Goal: Information Seeking & Learning: Learn about a topic

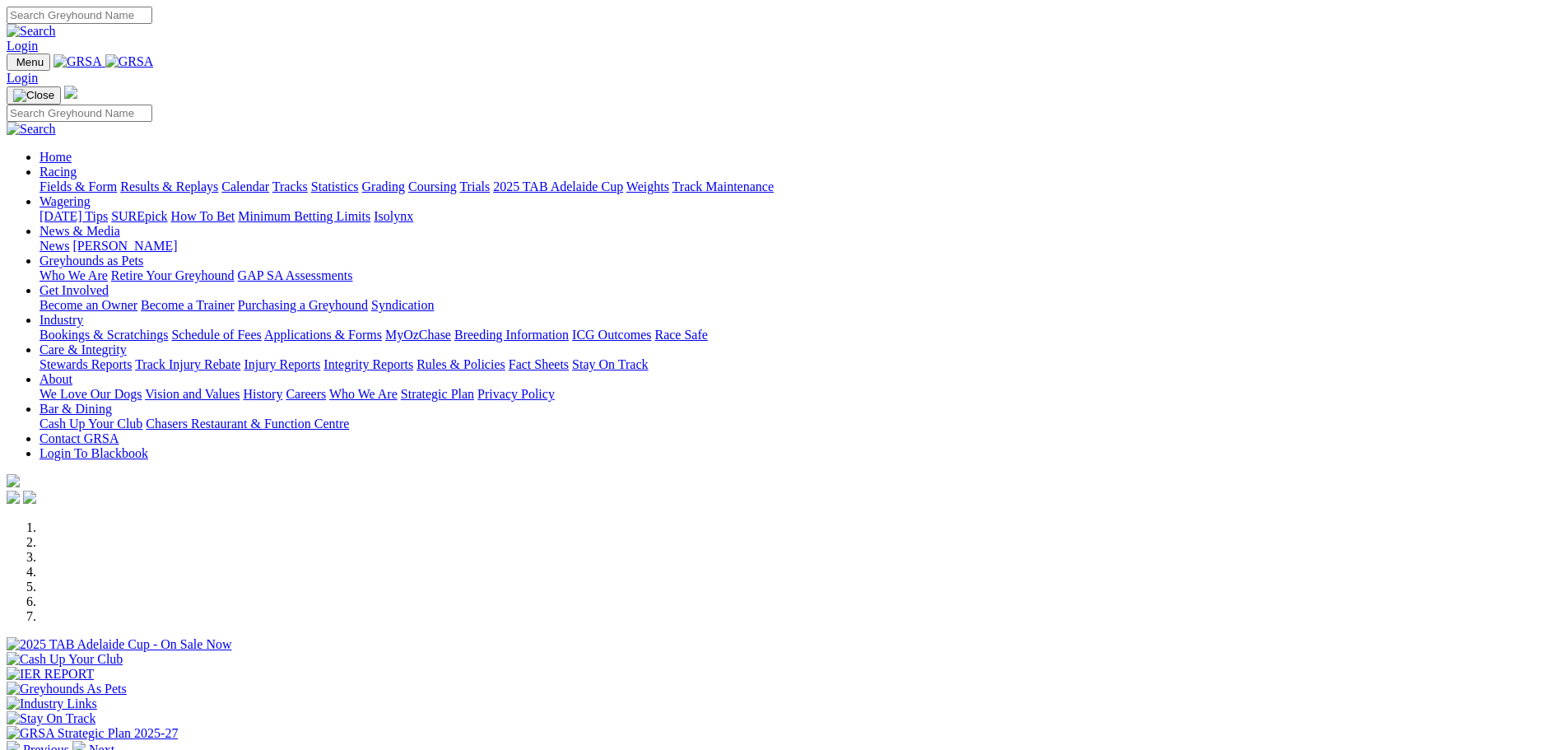
click at [117, 179] on link "Fields & Form" at bounding box center [78, 186] width 77 height 14
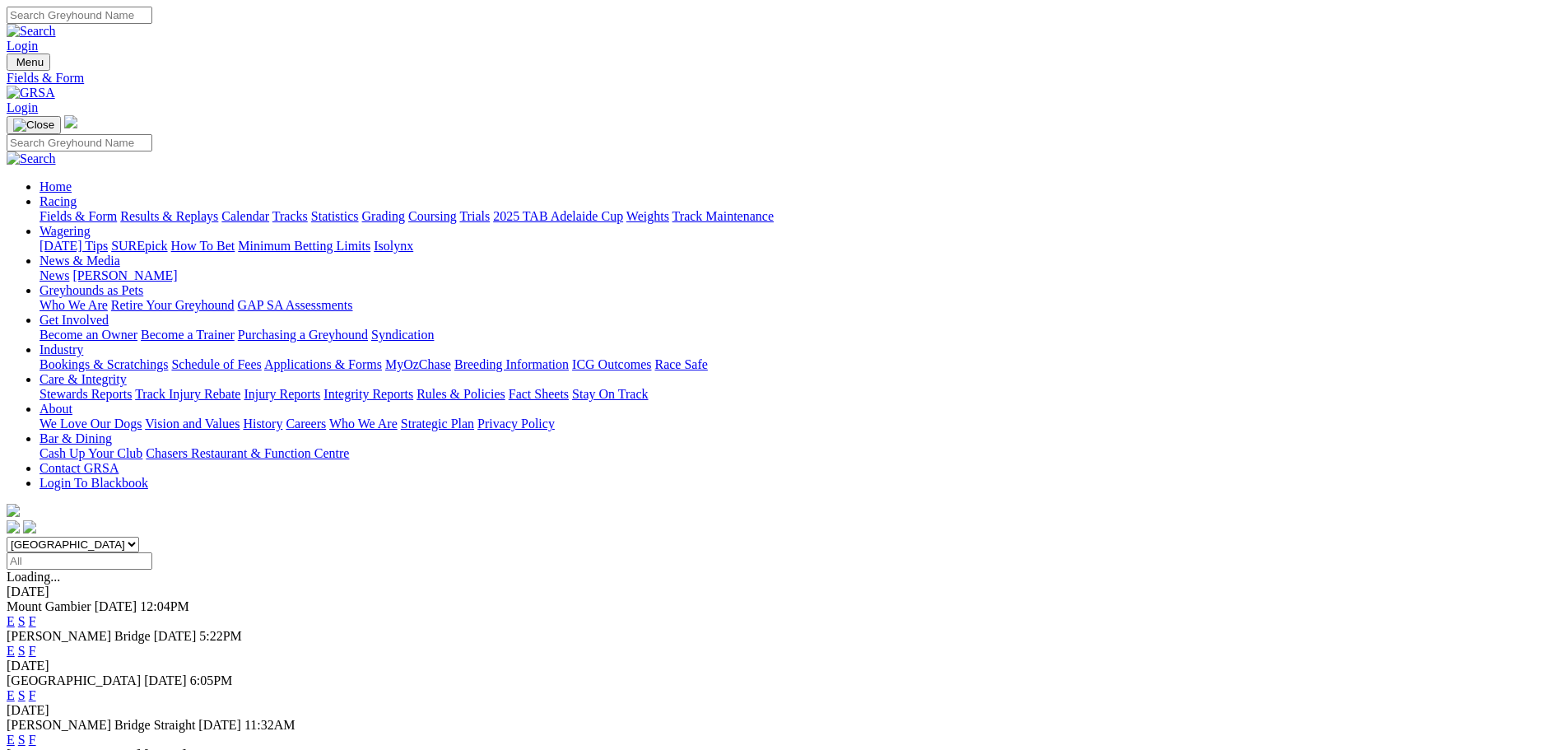
scroll to position [164, 0]
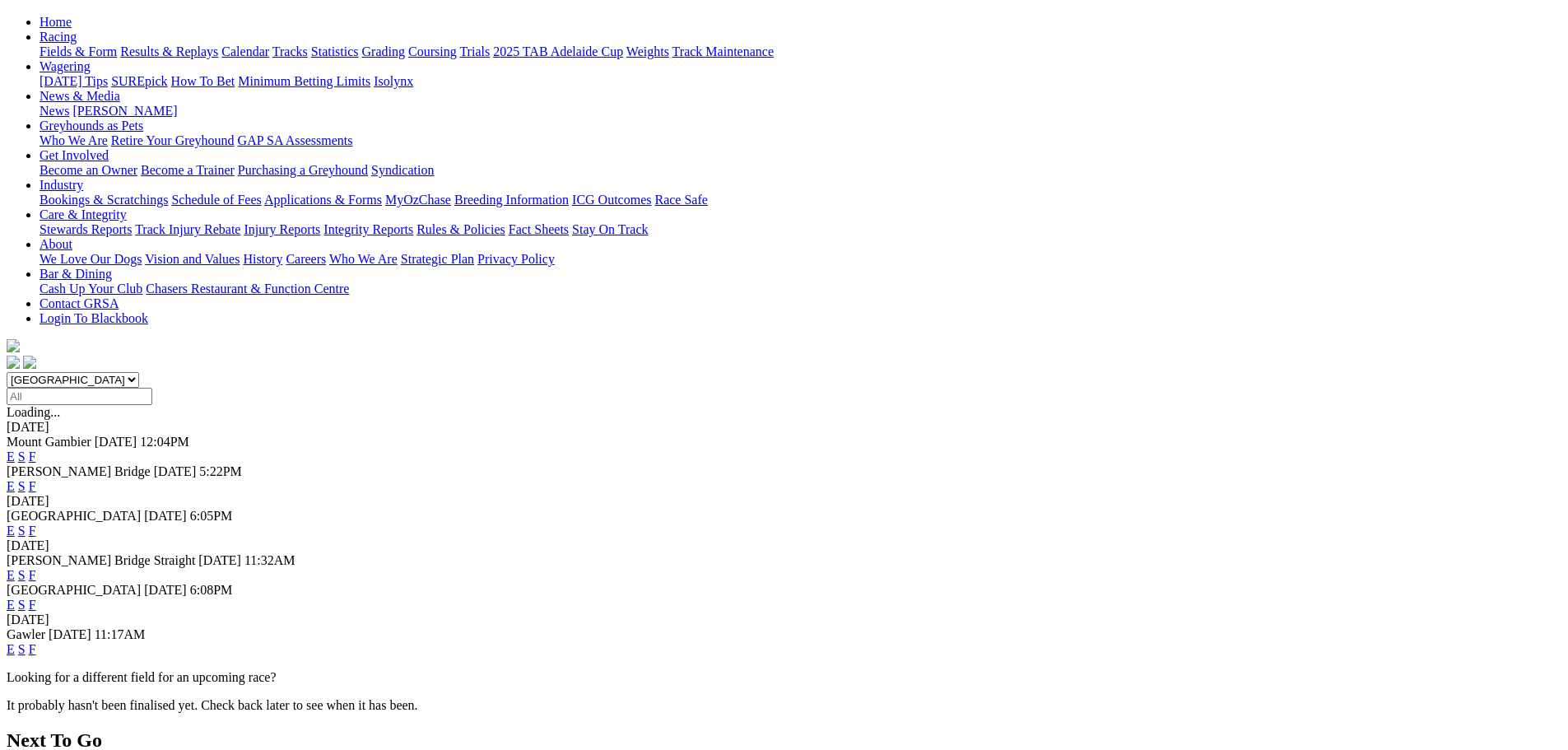
click at [36, 642] on link "F" at bounding box center [33, 648] width 8 height 14
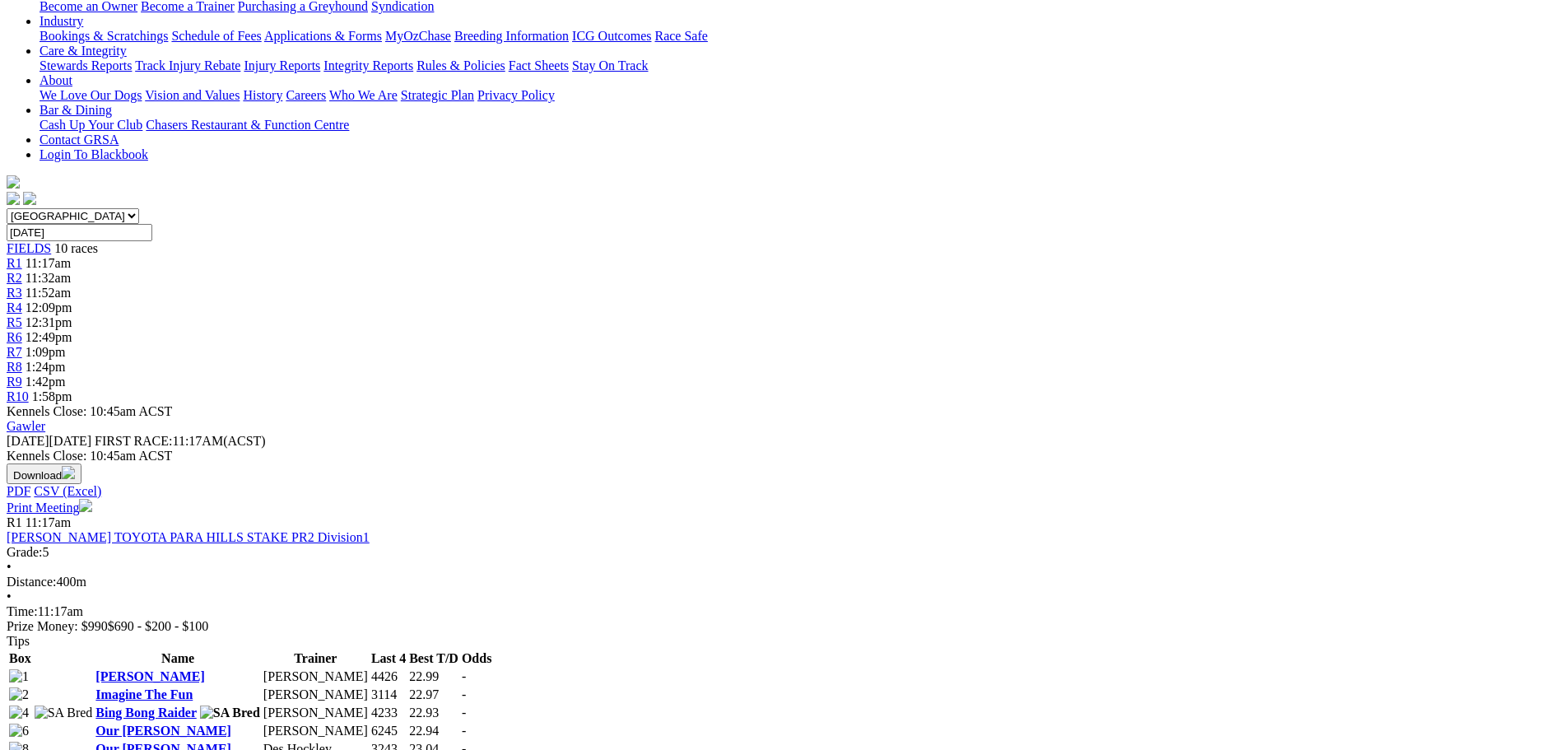
scroll to position [329, 0]
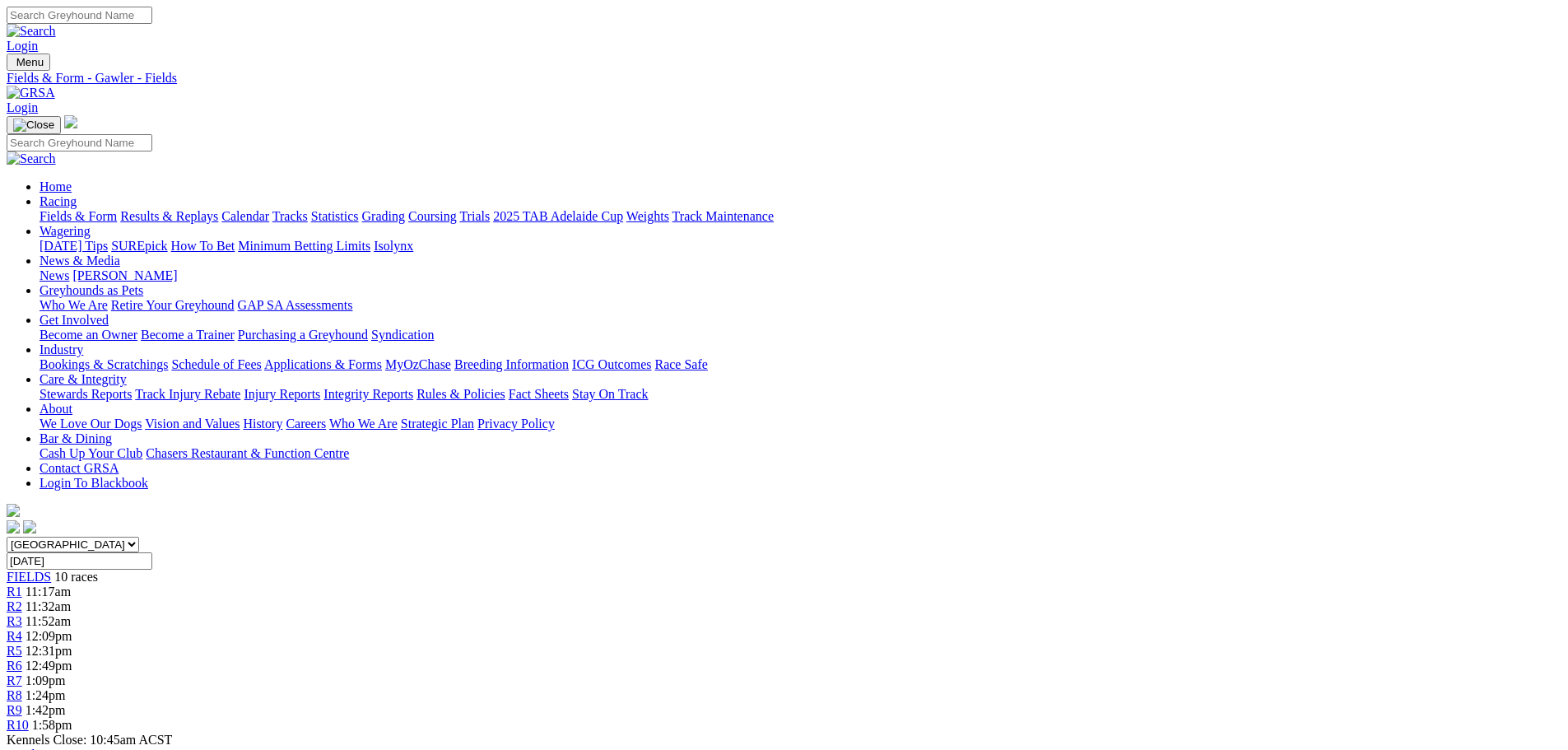
click at [168, 358] on link "Bookings & Scratchings" at bounding box center [104, 364] width 128 height 14
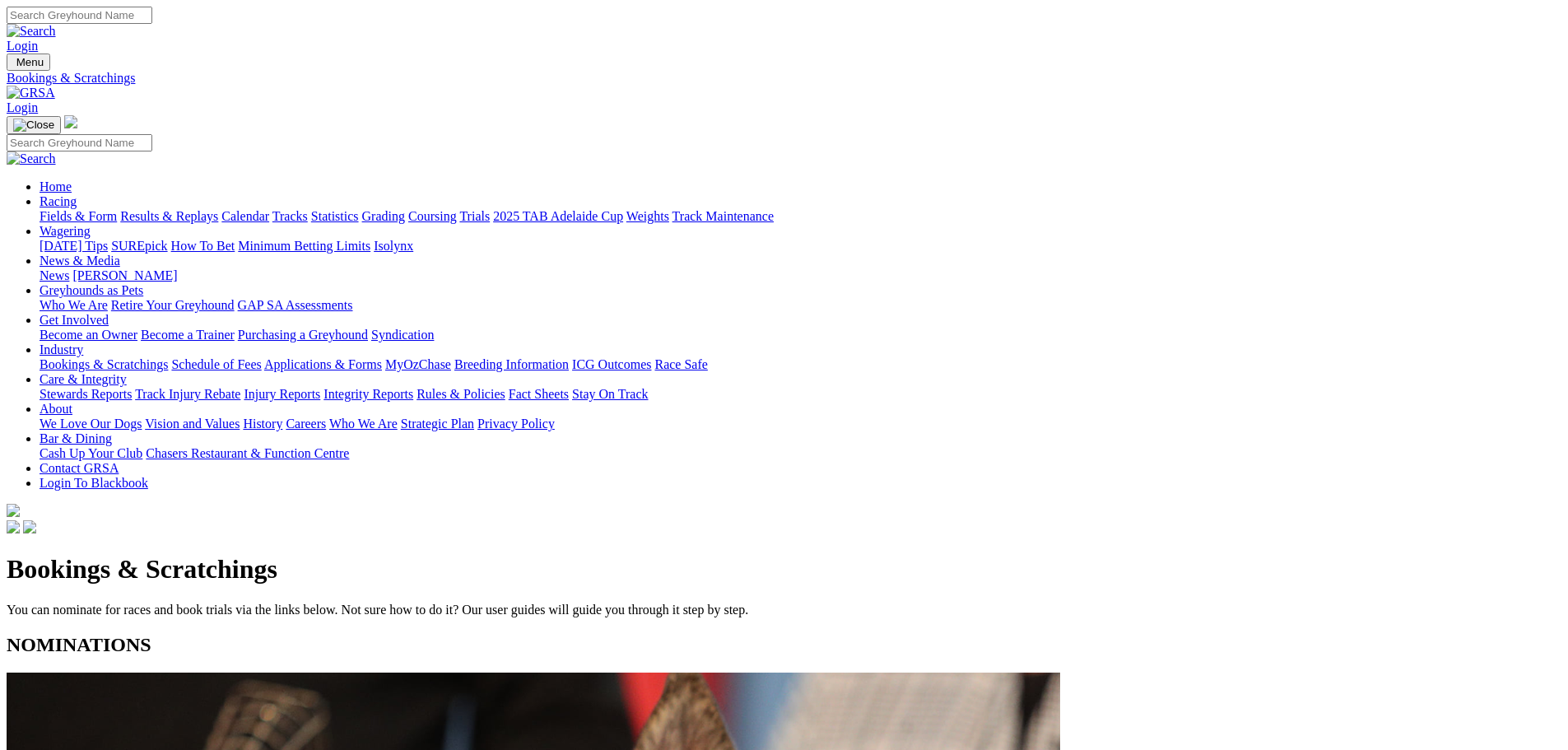
click at [413, 387] on link "Integrity Reports" at bounding box center [368, 393] width 90 height 14
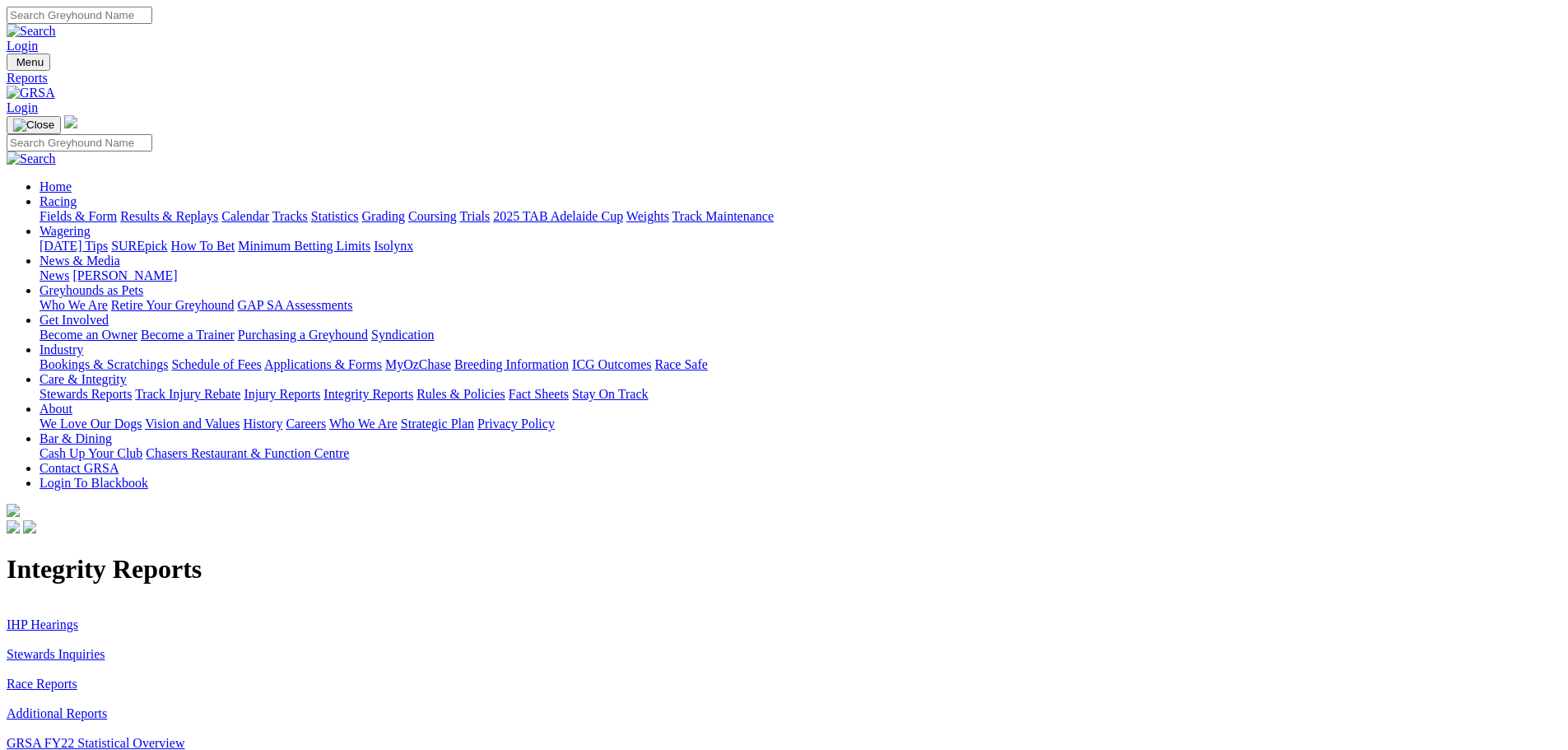
click at [78, 617] on link "IHP Hearings" at bounding box center [42, 624] width 72 height 14
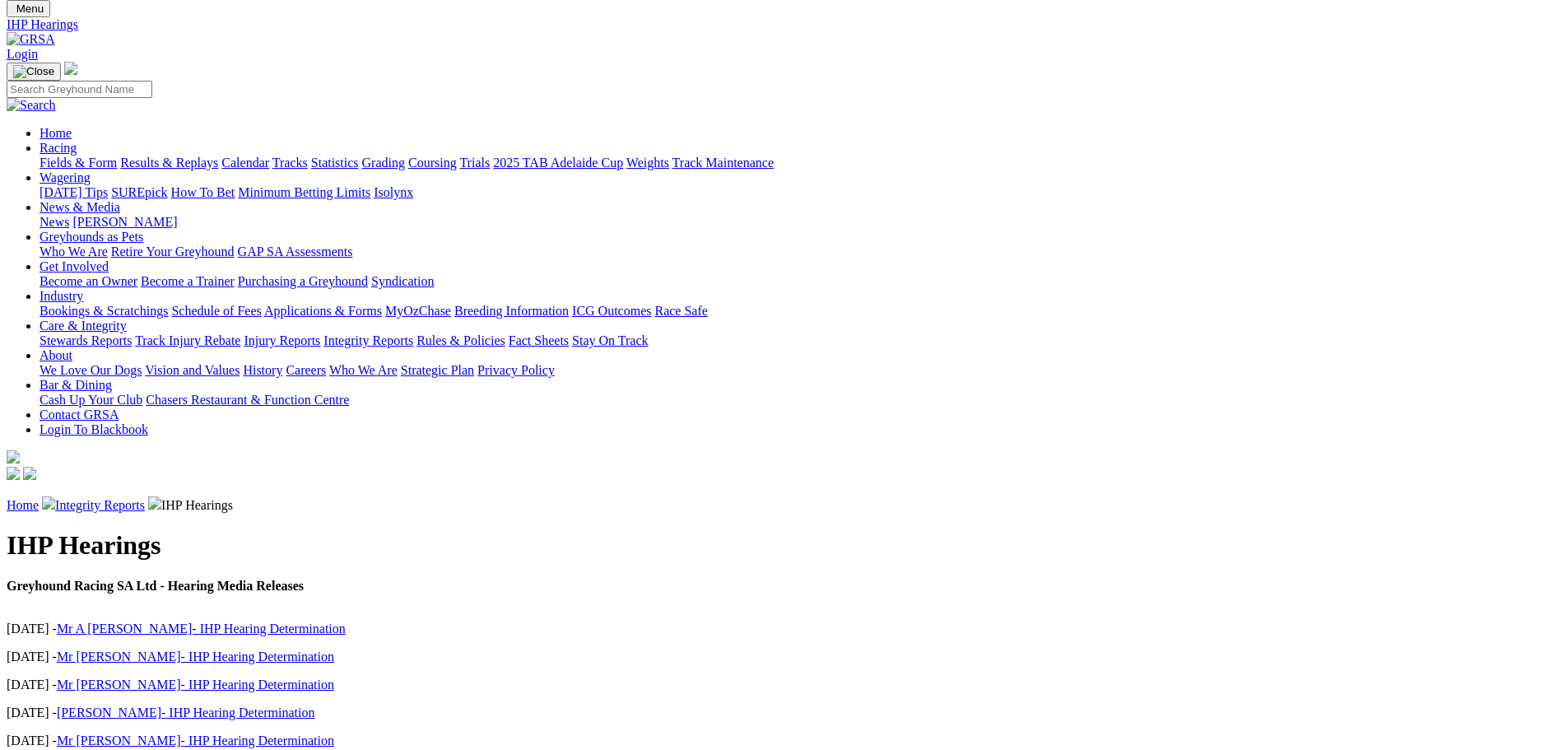
scroll to position [82, 0]
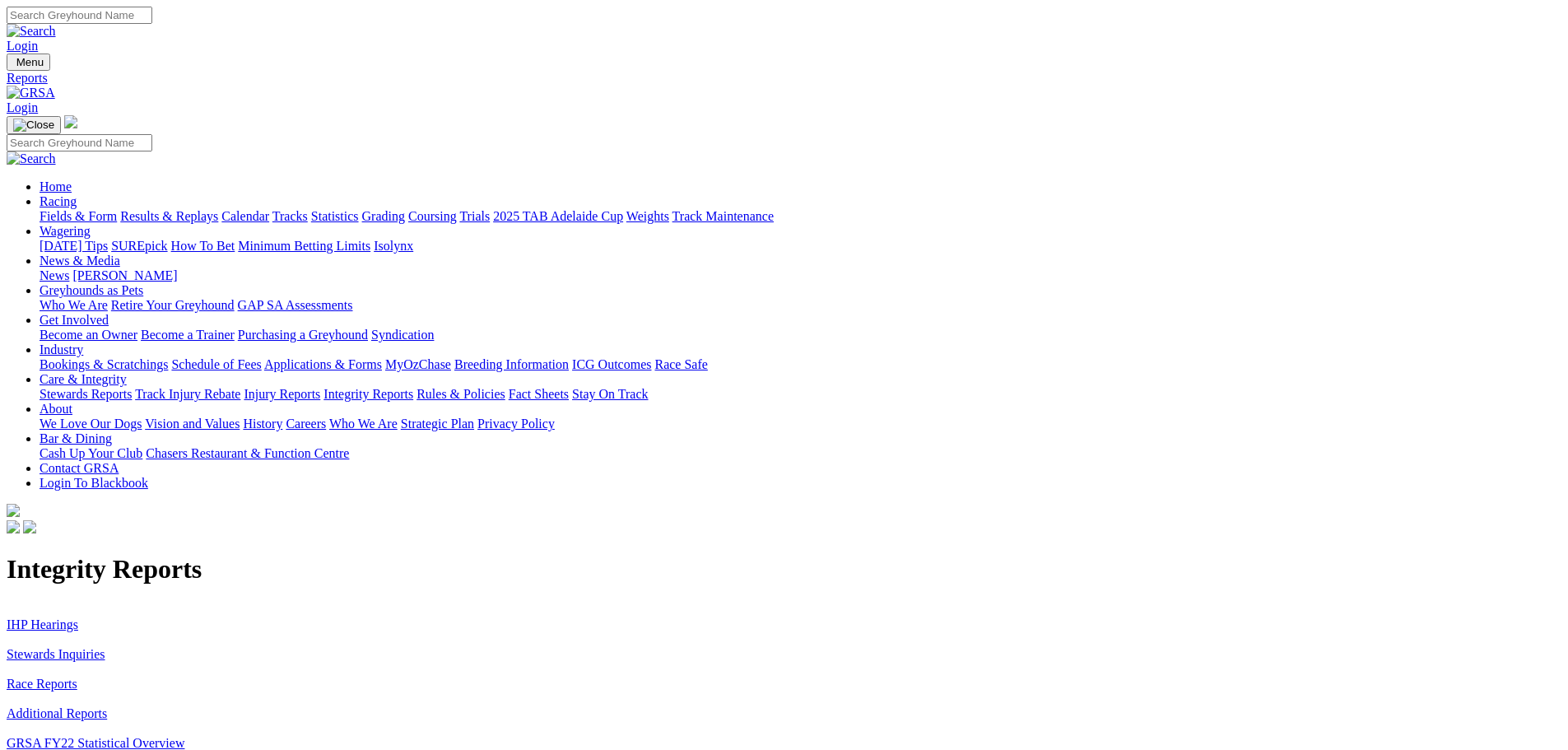
click at [106, 647] on link "Stewards Inquiries" at bounding box center [56, 654] width 99 height 14
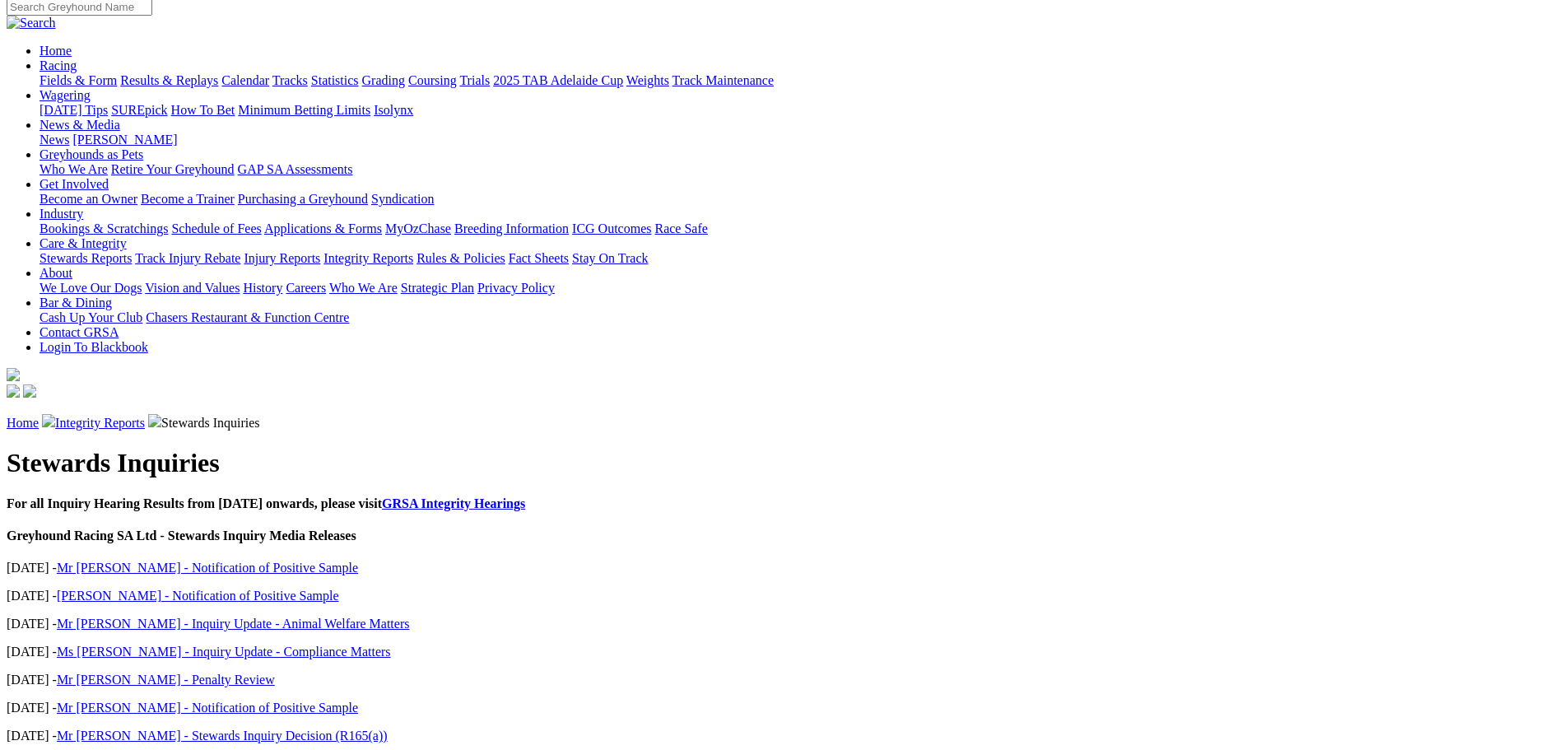
scroll to position [164, 0]
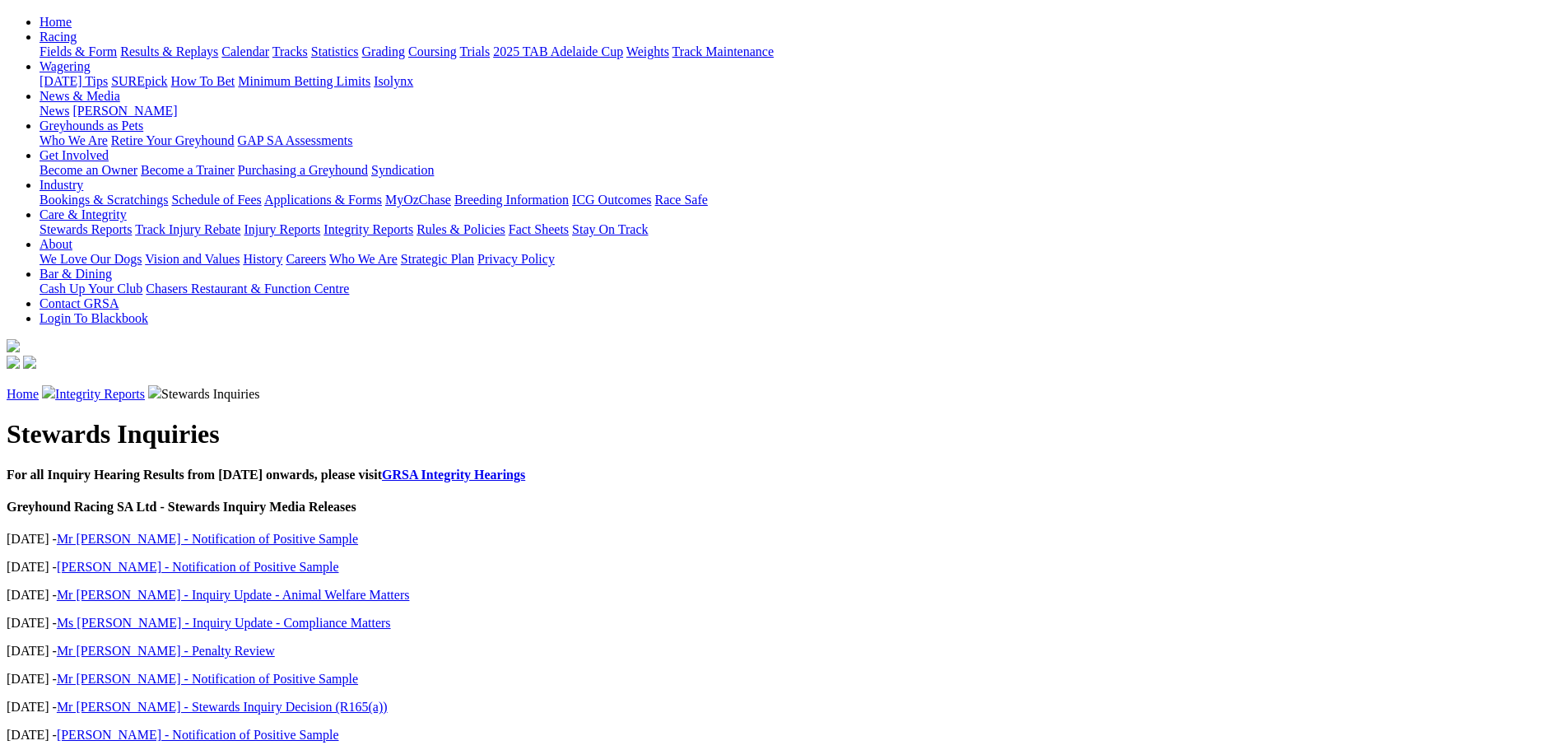
click at [358, 531] on link "Mr [PERSON_NAME] - Notification of Positive Sample" at bounding box center [207, 538] width 301 height 14
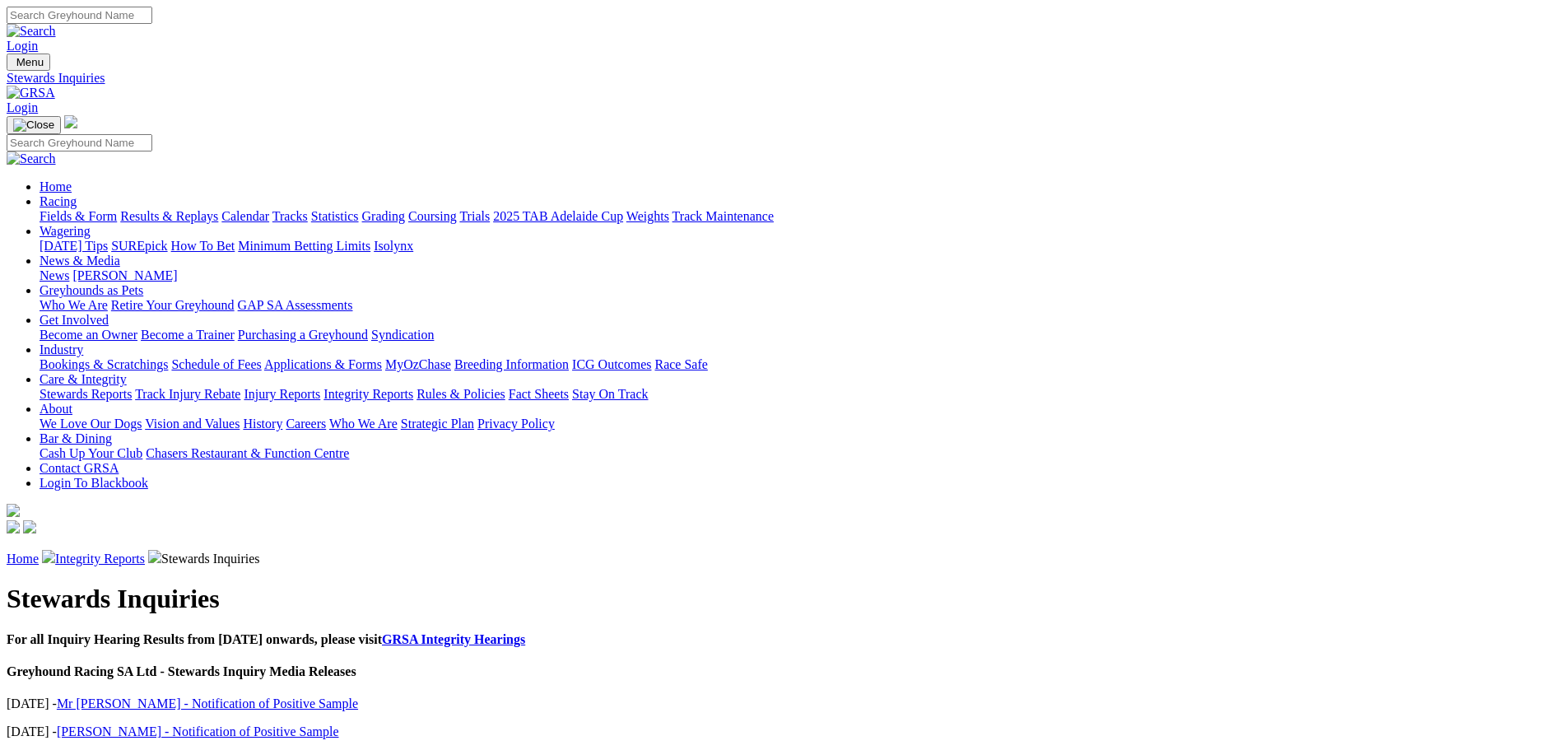
click at [569, 387] on link "Fact Sheets" at bounding box center [539, 393] width 60 height 14
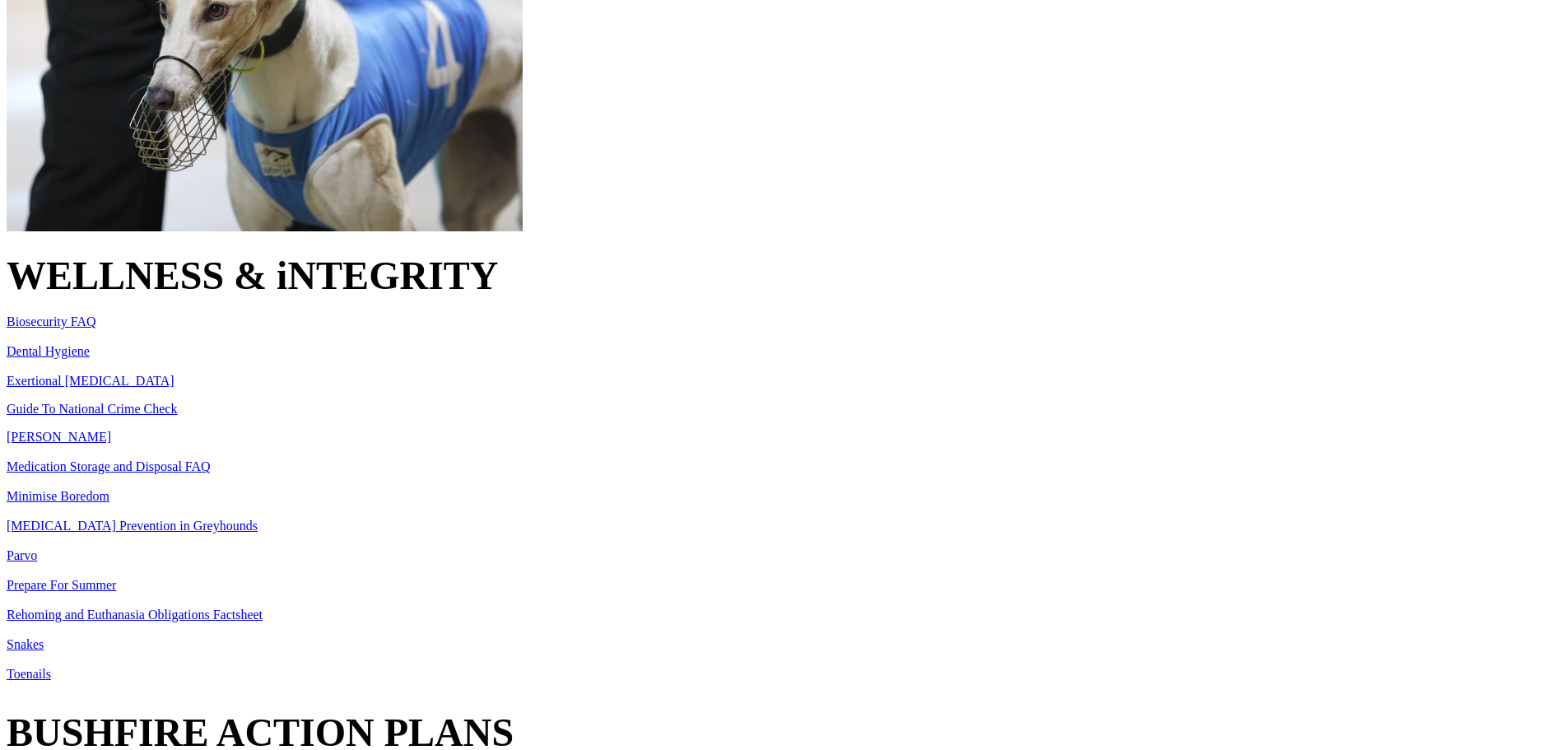
scroll to position [741, 0]
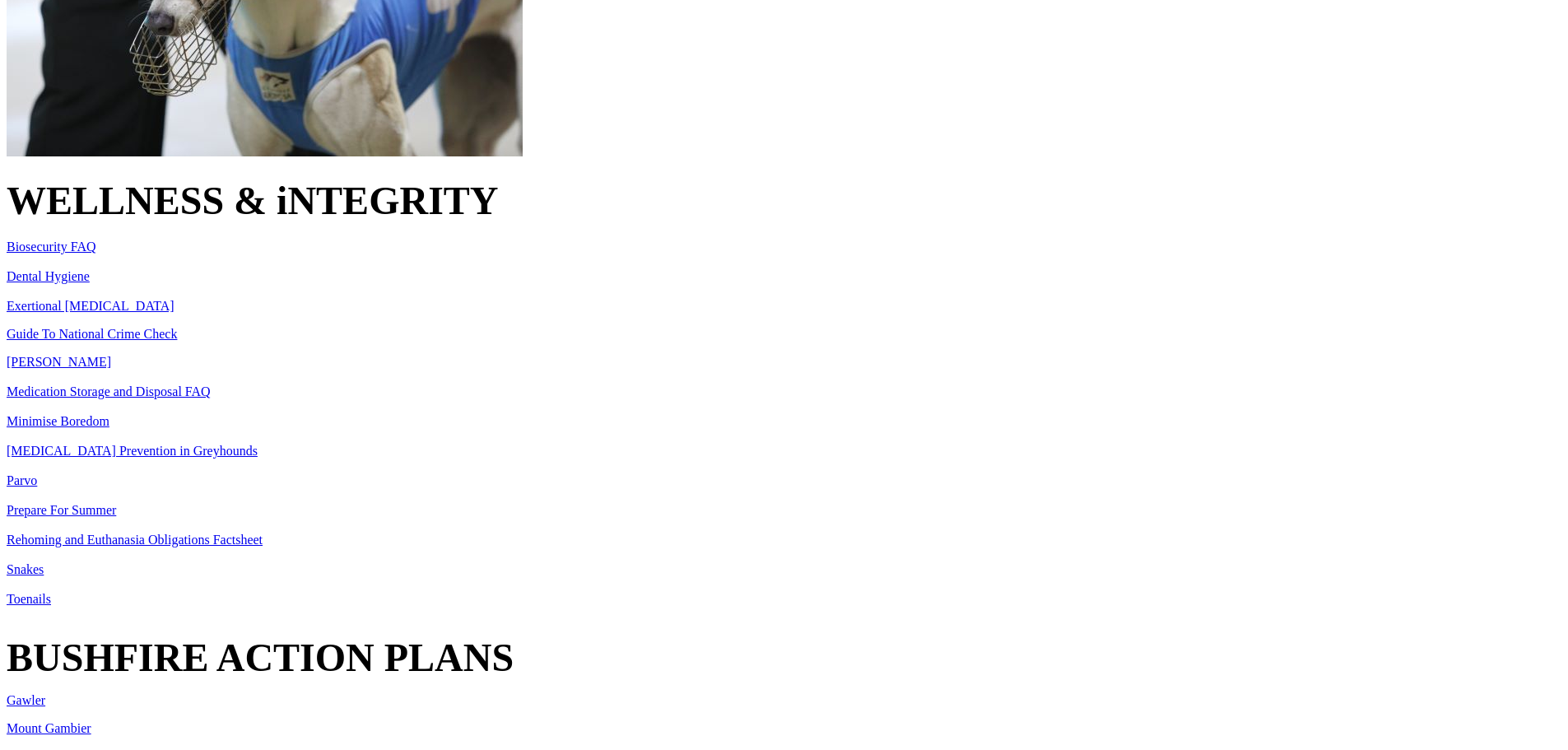
click at [51, 592] on link "Toenails" at bounding box center [28, 598] width 44 height 14
